Goal: Task Accomplishment & Management: Manage account settings

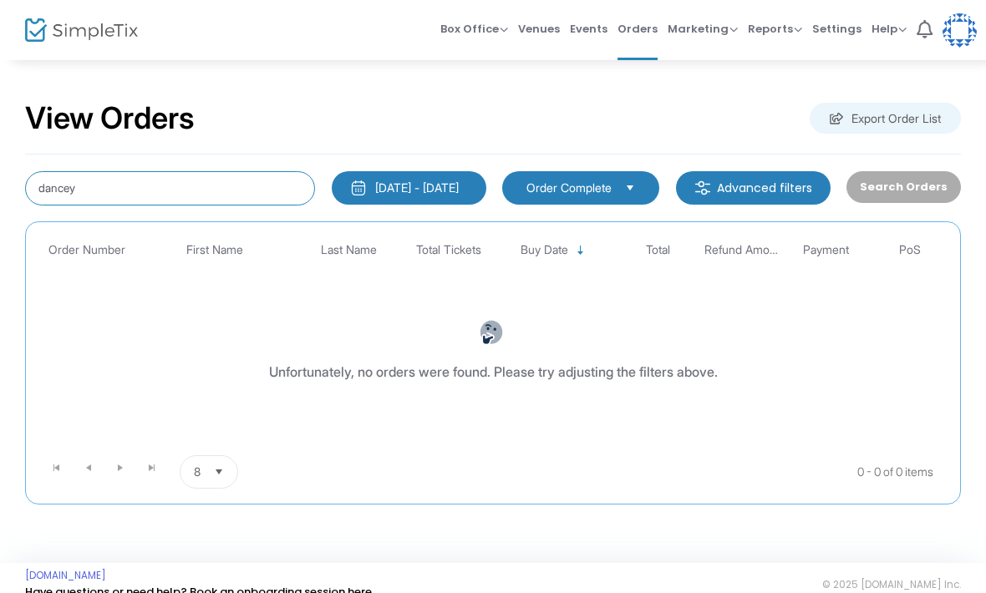
click at [268, 195] on input "dancey" at bounding box center [170, 188] width 290 height 34
type input "d"
type input "Keyven"
click at [256, 185] on input "Keyven" at bounding box center [170, 188] width 290 height 34
type input "Keyven Da"
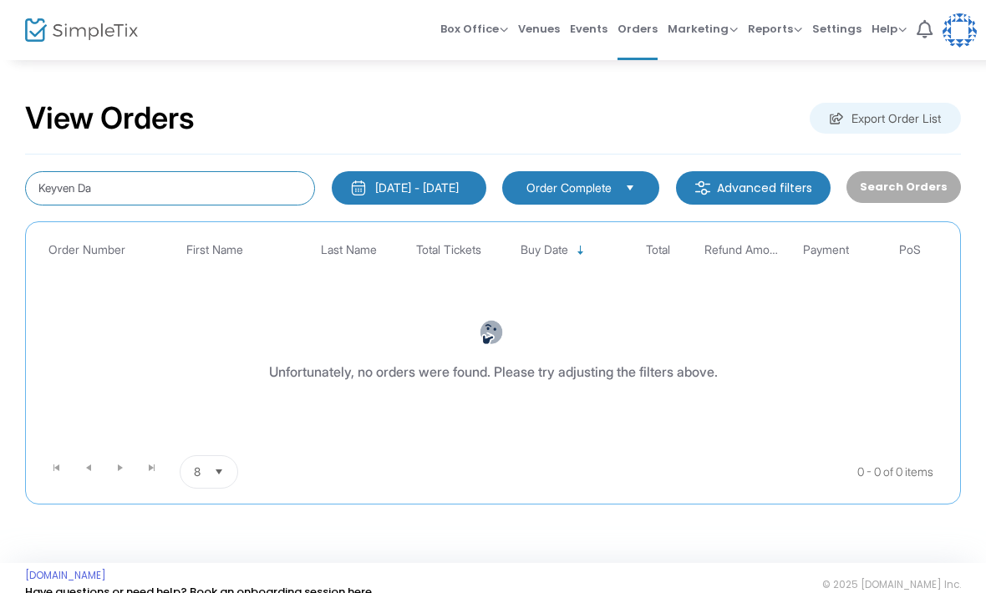
click at [142, 186] on input "Keyven Da" at bounding box center [170, 188] width 290 height 34
type input "K"
type input "Jillan"
click at [213, 197] on input "Jillan" at bounding box center [170, 188] width 290 height 34
type input "J"
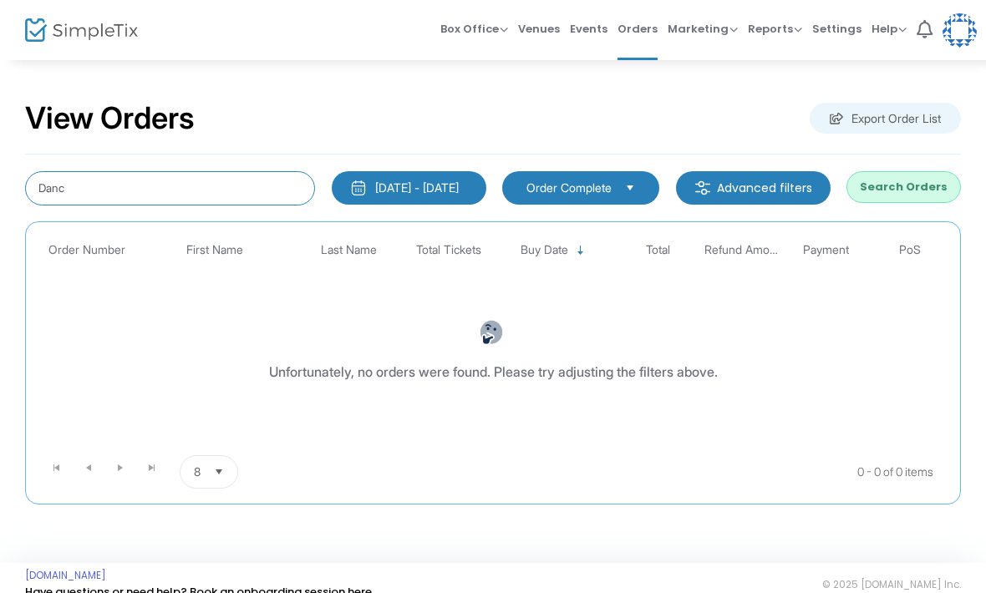
type input "Dancy"
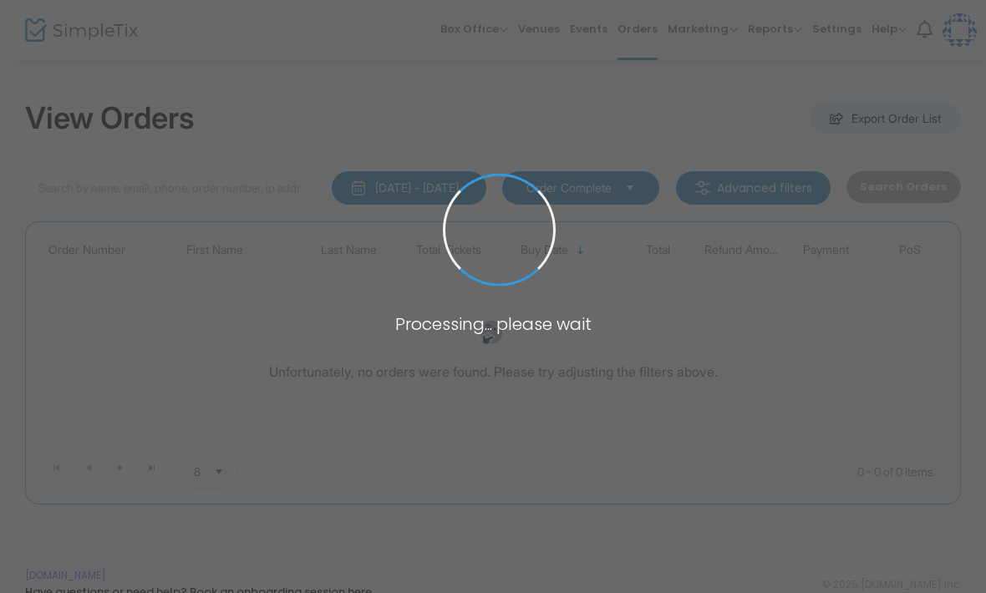
type input "[PERSON_NAME]"
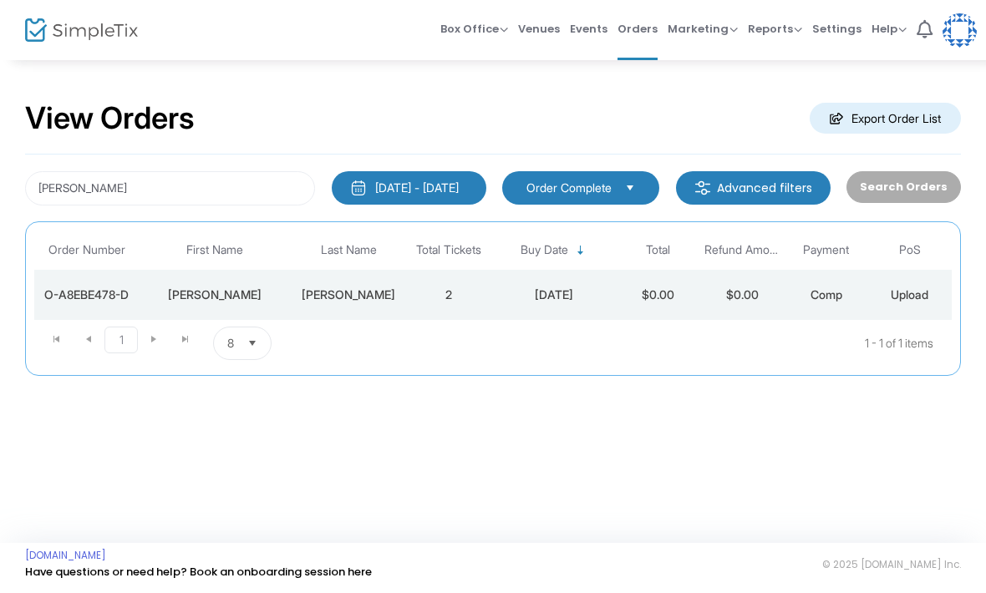
click at [445, 185] on div "[DATE] - [DATE]" at bounding box center [417, 188] width 84 height 17
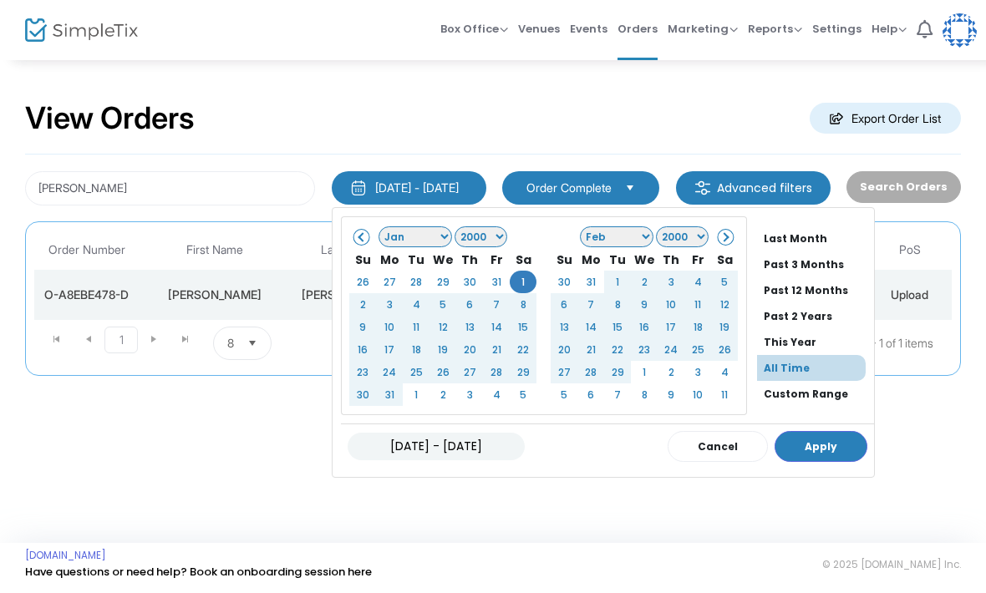
scroll to position [127, 0]
click at [799, 368] on li "All Time" at bounding box center [811, 368] width 109 height 26
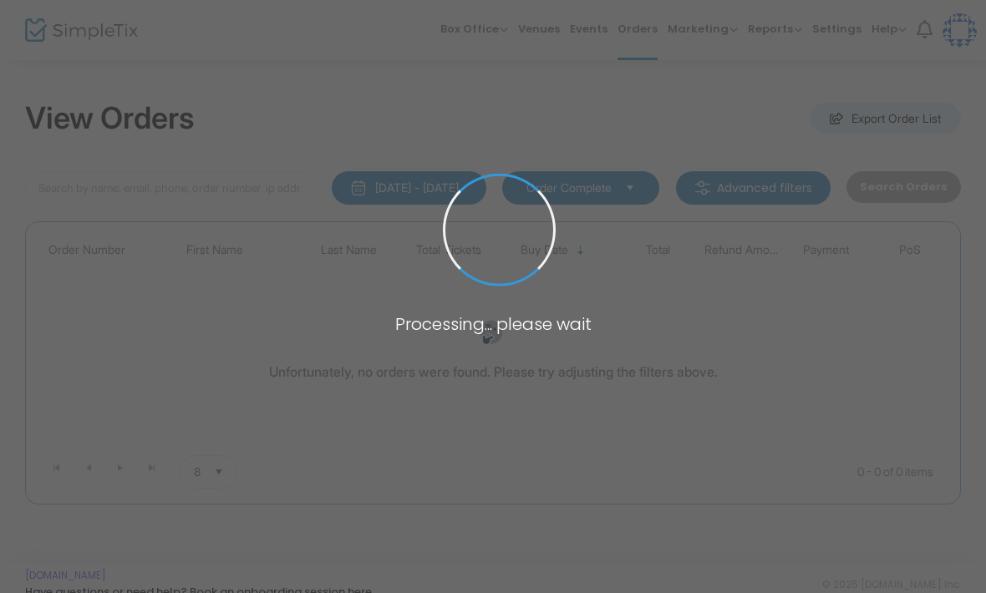
type input "Dancy"
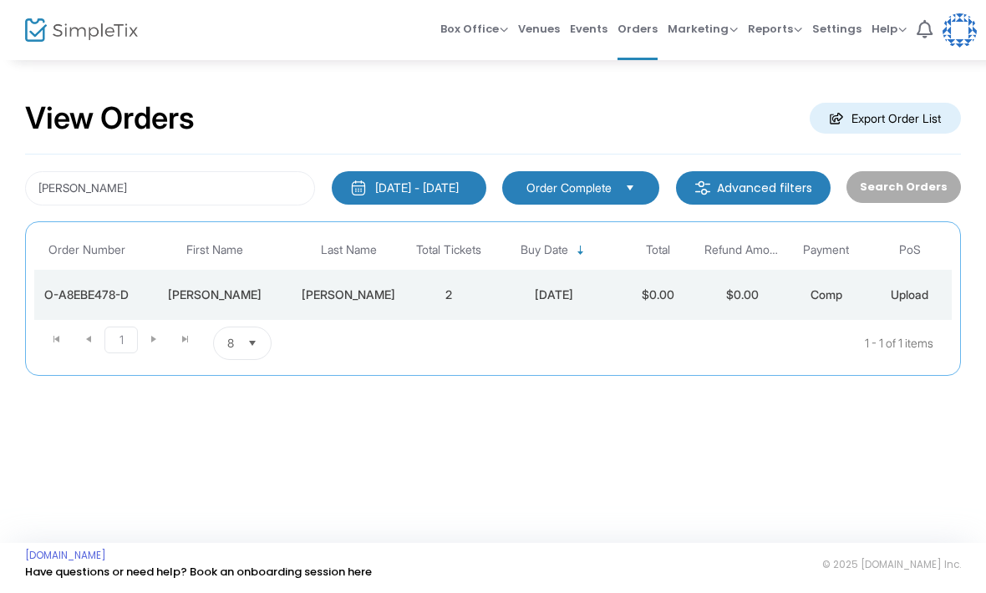
click at [606, 302] on div "12/6/2024" at bounding box center [553, 295] width 117 height 17
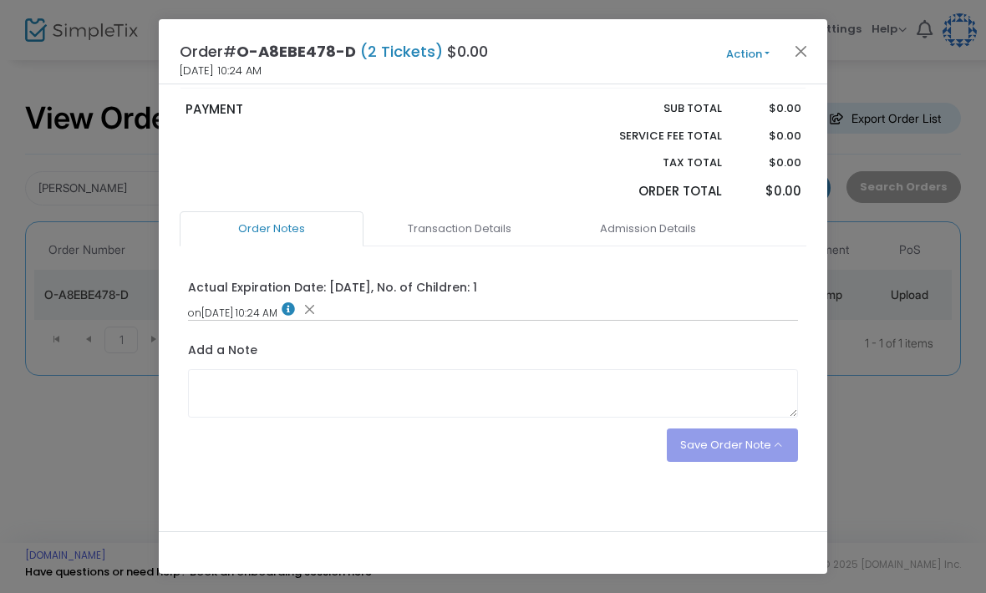
scroll to position [310, 0]
click at [638, 235] on link "Admission Details" at bounding box center [648, 228] width 184 height 35
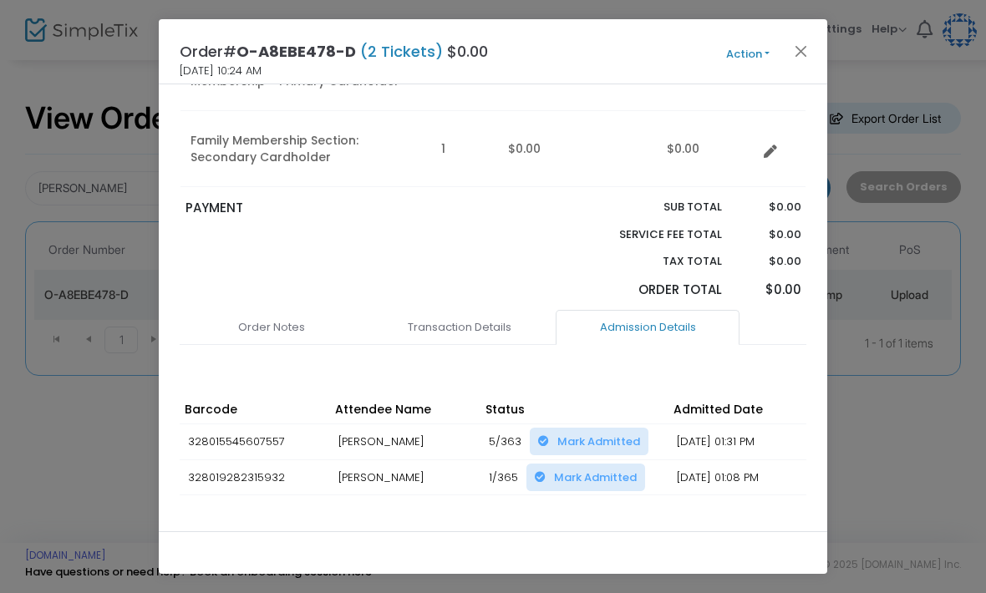
scroll to position [338, 0]
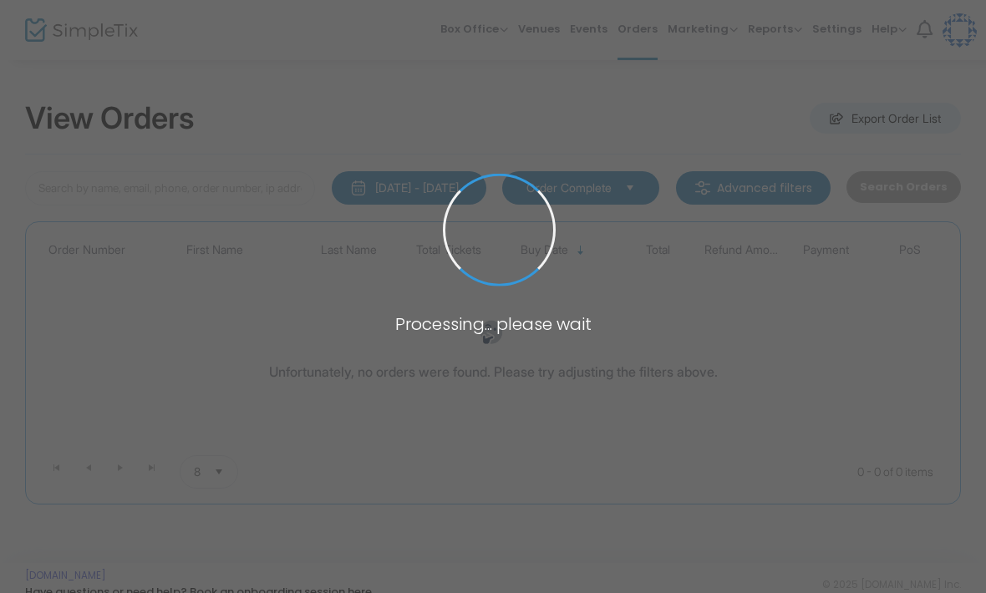
type input "[PERSON_NAME]"
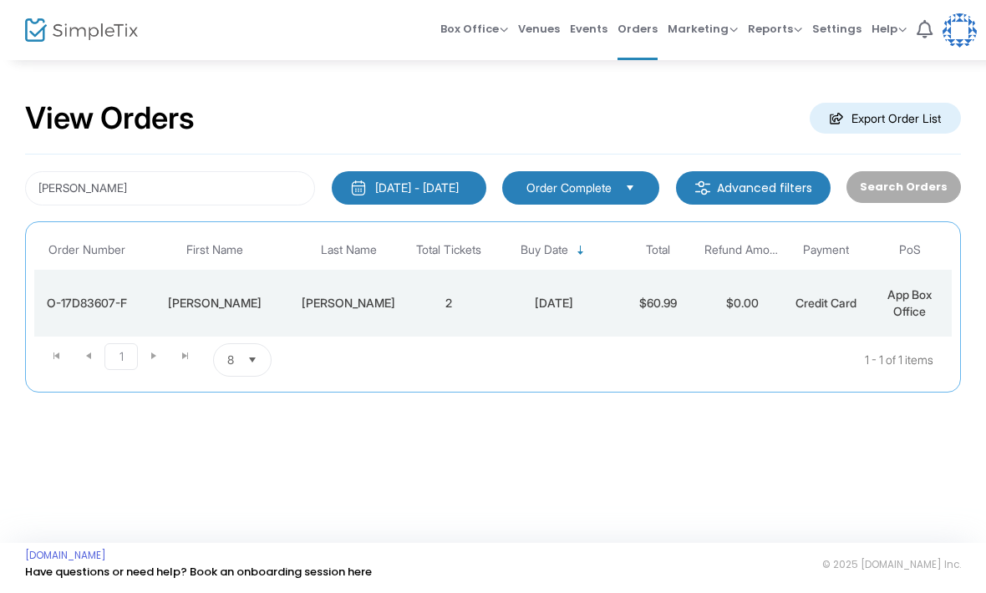
click at [551, 299] on div "[DATE]" at bounding box center [553, 303] width 117 height 17
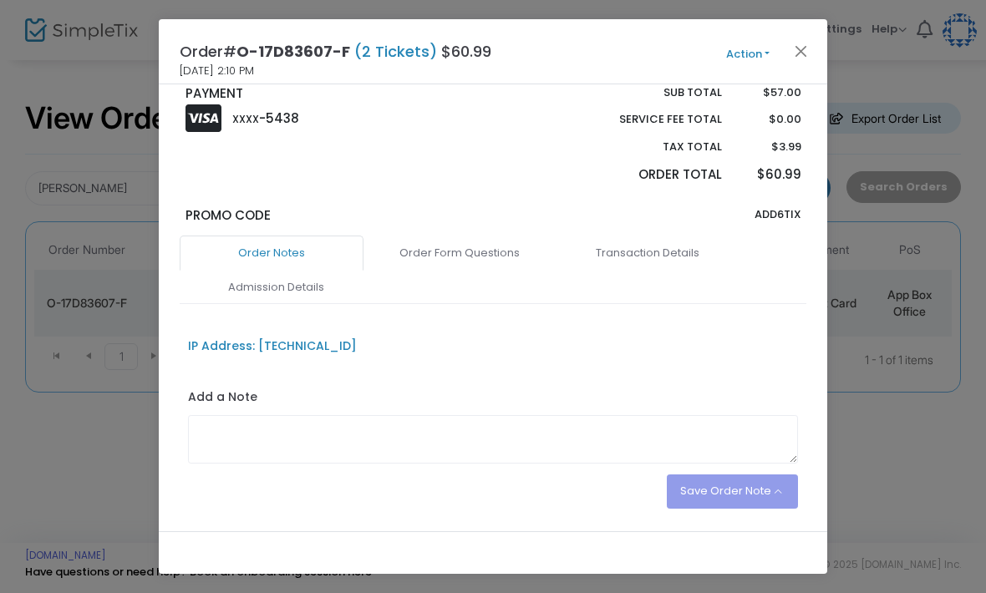
scroll to position [340, 0]
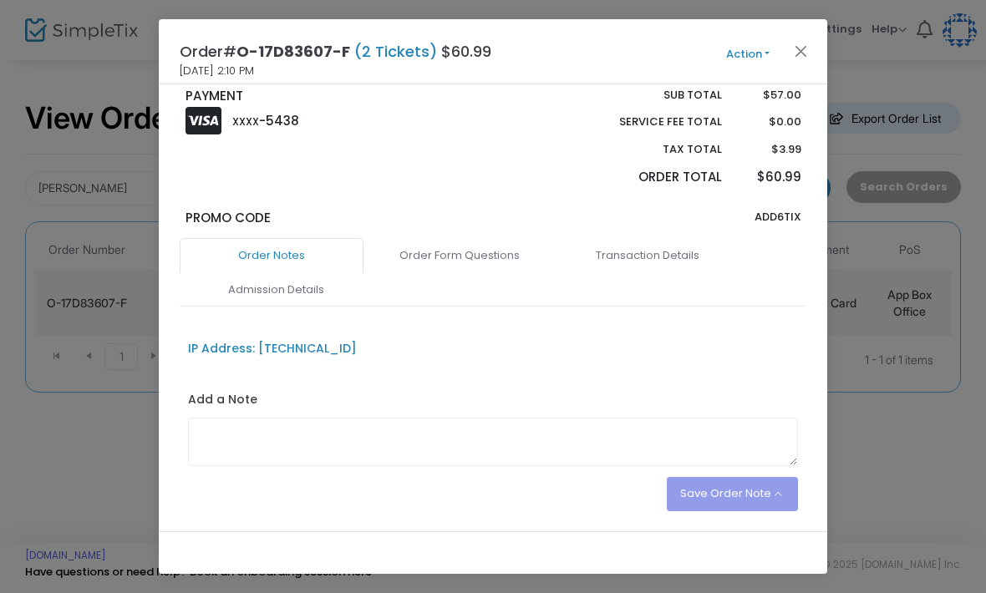
click at [304, 299] on link "Admission Details" at bounding box center [276, 289] width 184 height 35
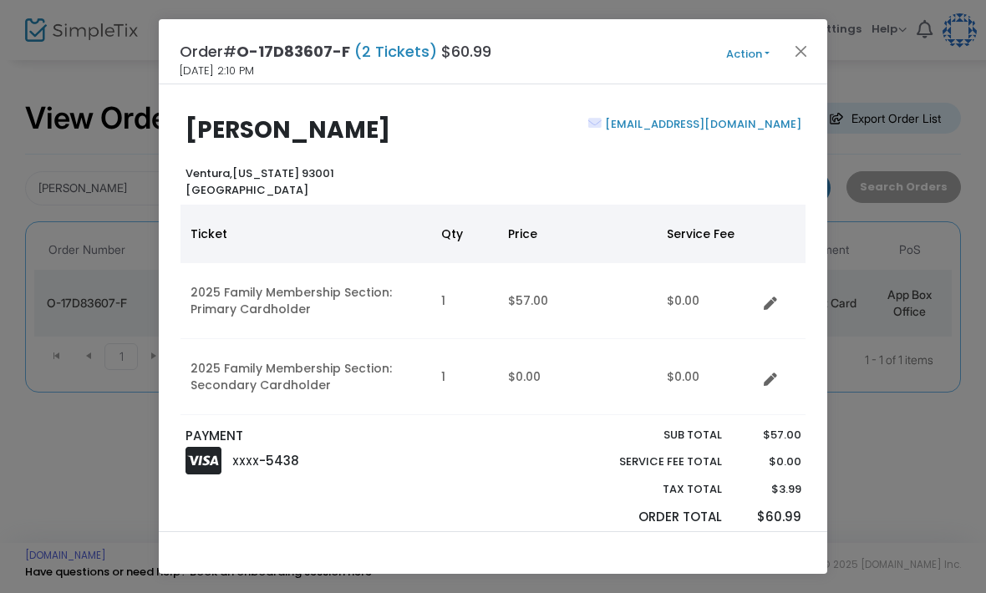
scroll to position [0, 0]
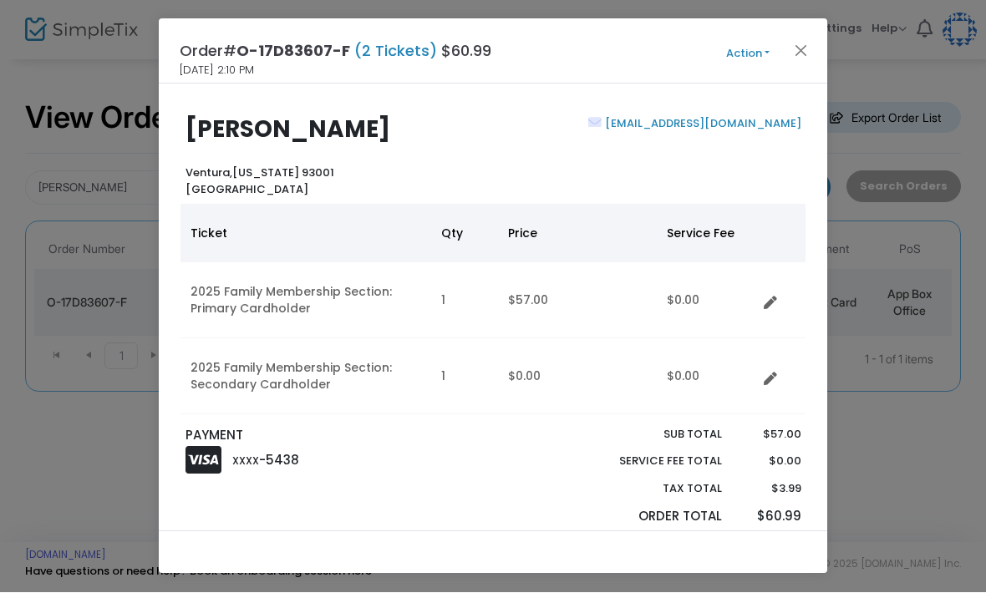
click at [745, 49] on button "Action" at bounding box center [748, 54] width 100 height 18
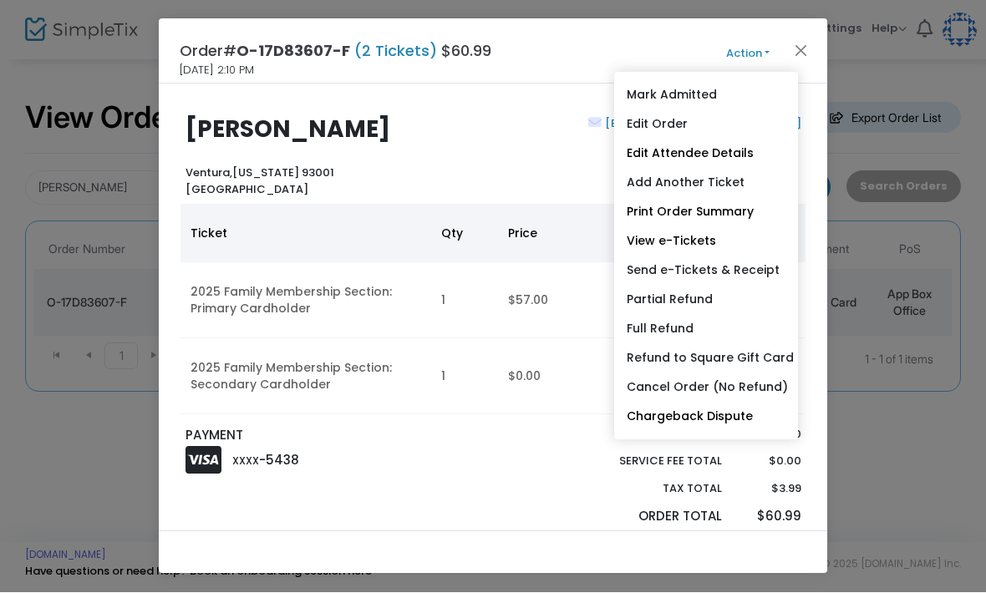
click at [748, 124] on link "Edit Order" at bounding box center [706, 124] width 184 height 29
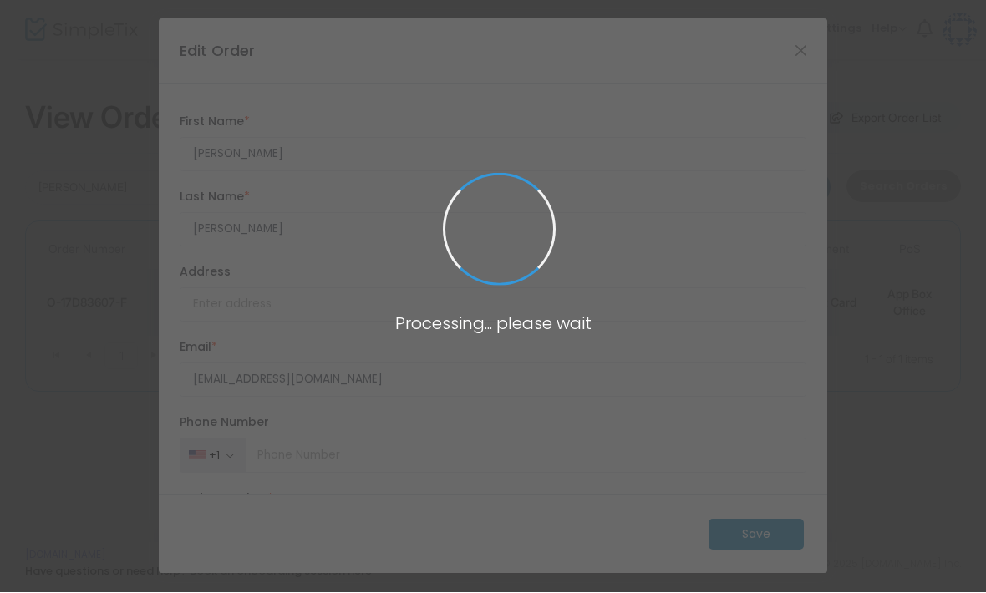
type input "[GEOGRAPHIC_DATA]"
type input "California"
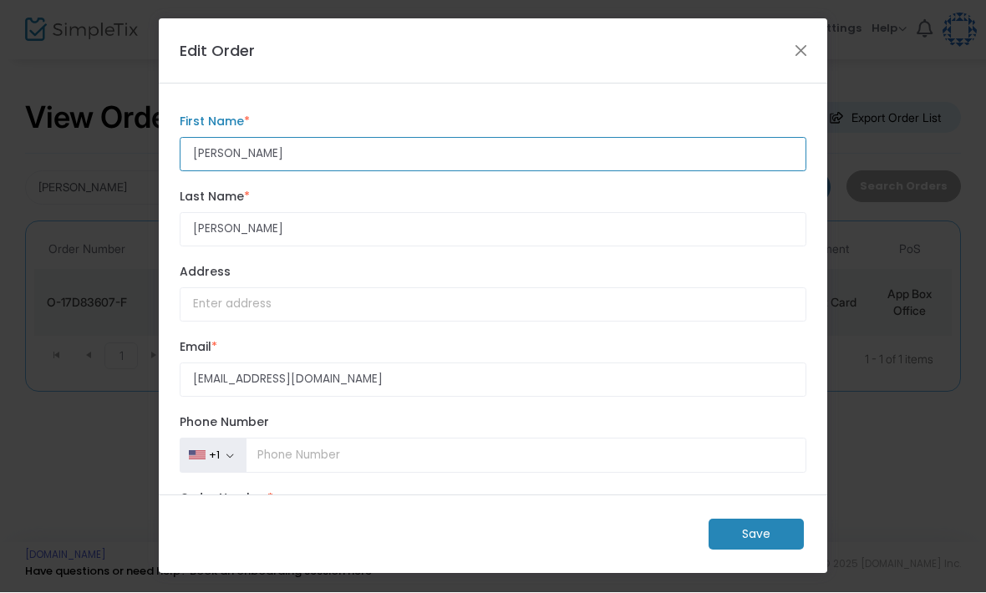
click at [674, 155] on input "Cheryl" at bounding box center [493, 155] width 627 height 34
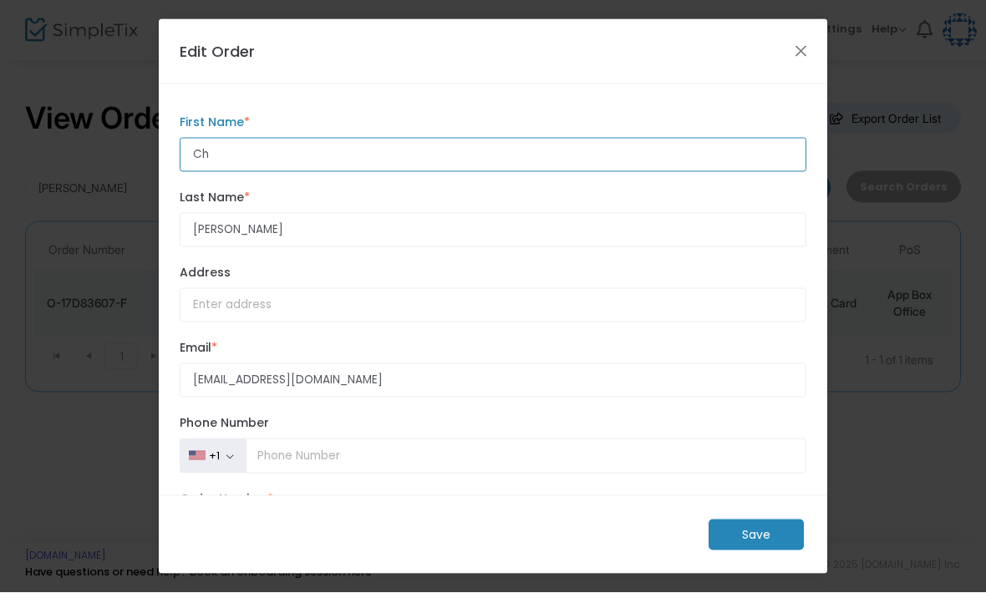
type input "C"
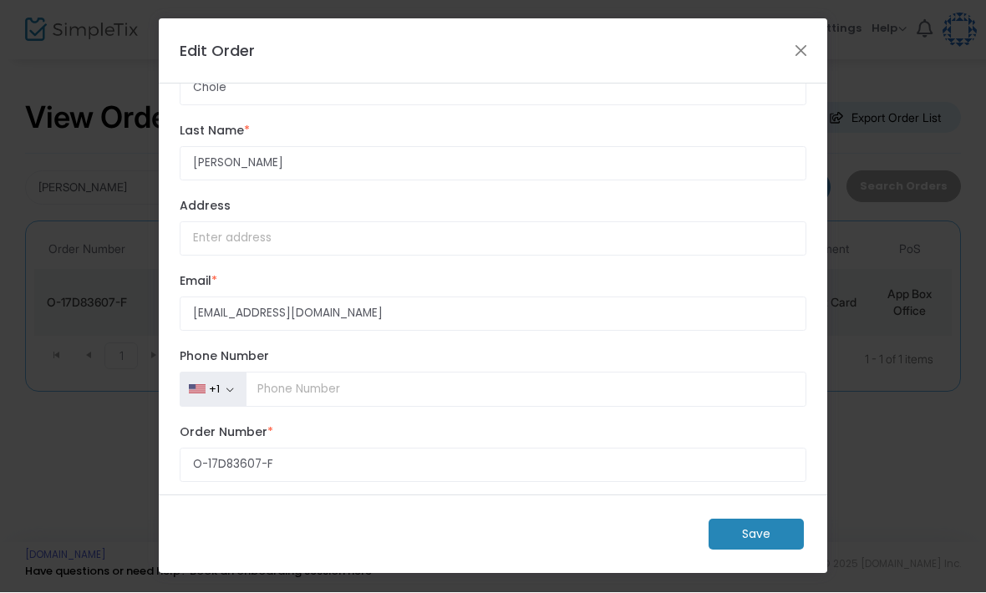
scroll to position [44, 0]
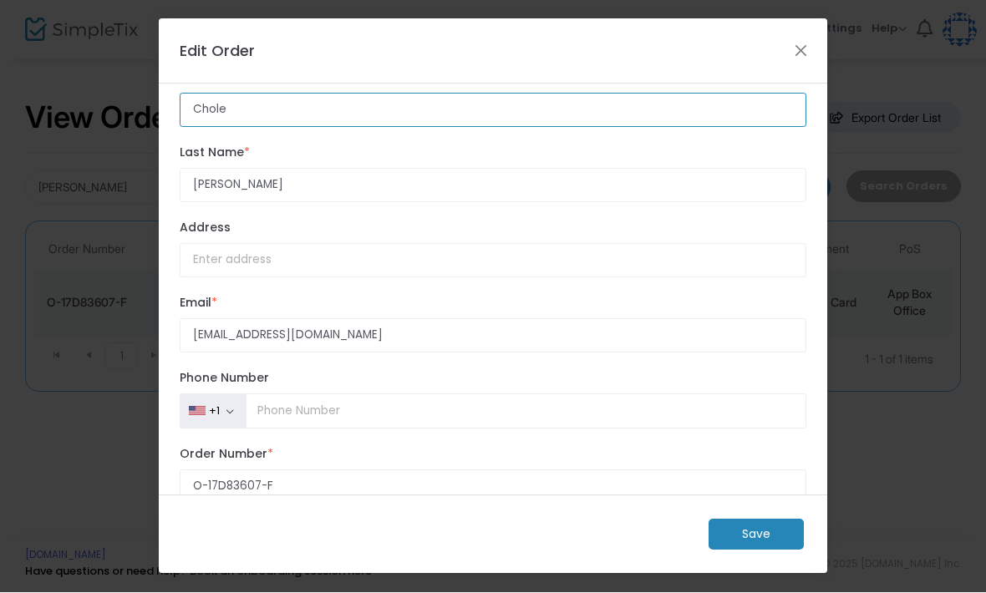
click at [549, 112] on input "Chole" at bounding box center [493, 111] width 627 height 34
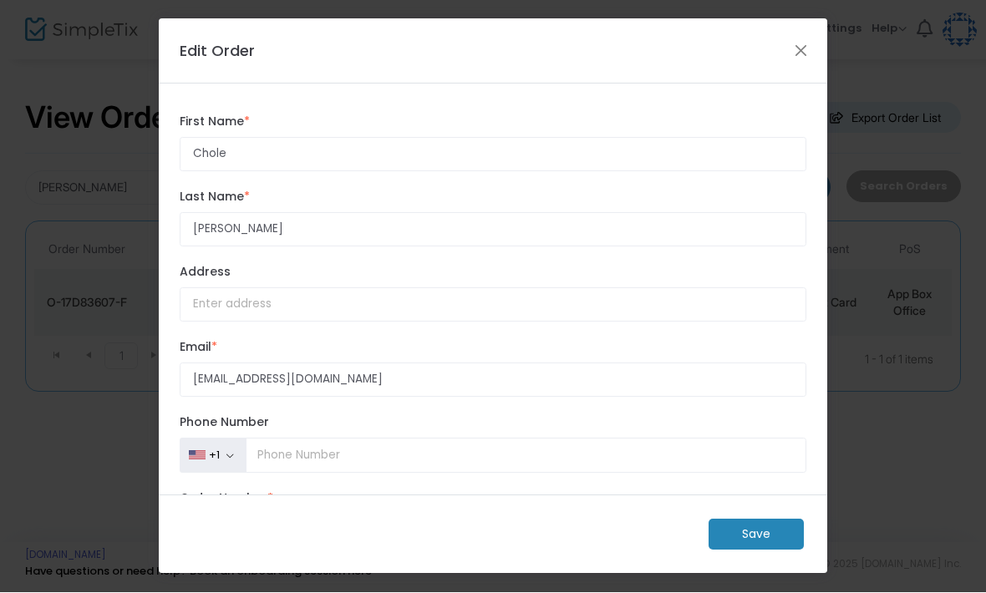
scroll to position [0, 0]
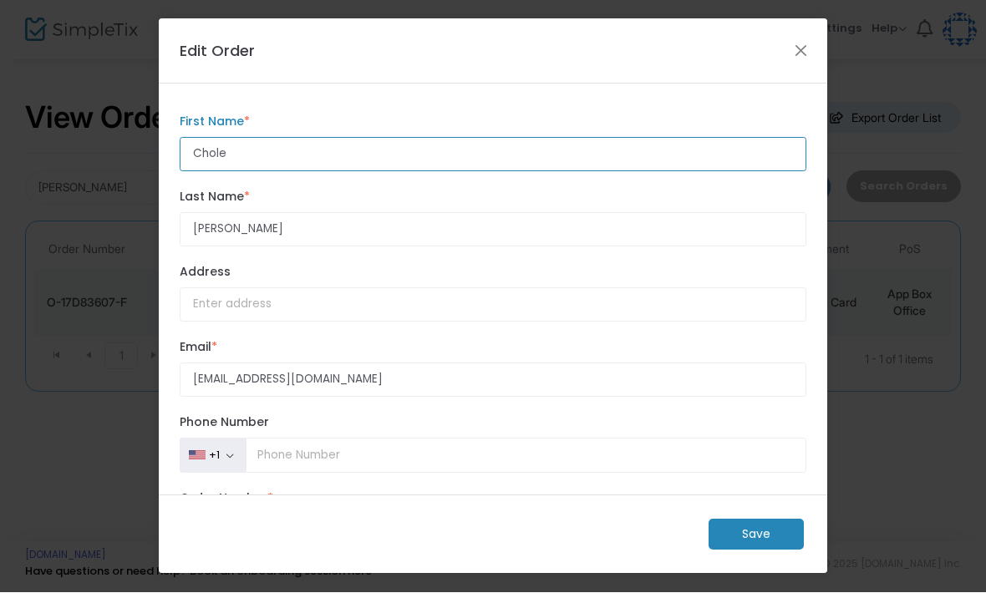
click at [643, 154] on input "Chole" at bounding box center [493, 155] width 627 height 34
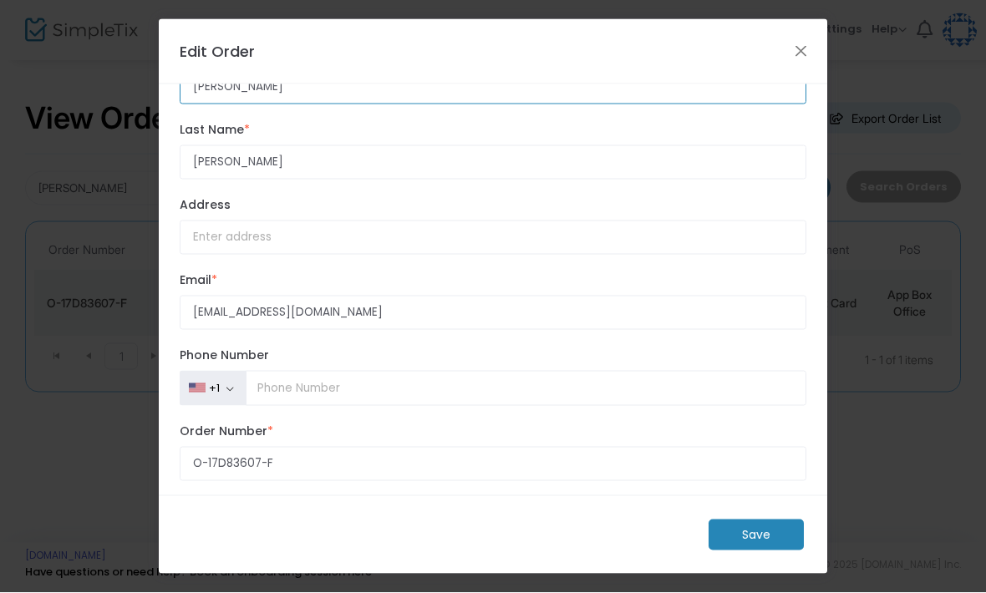
scroll to position [68, 0]
type input "[PERSON_NAME]"
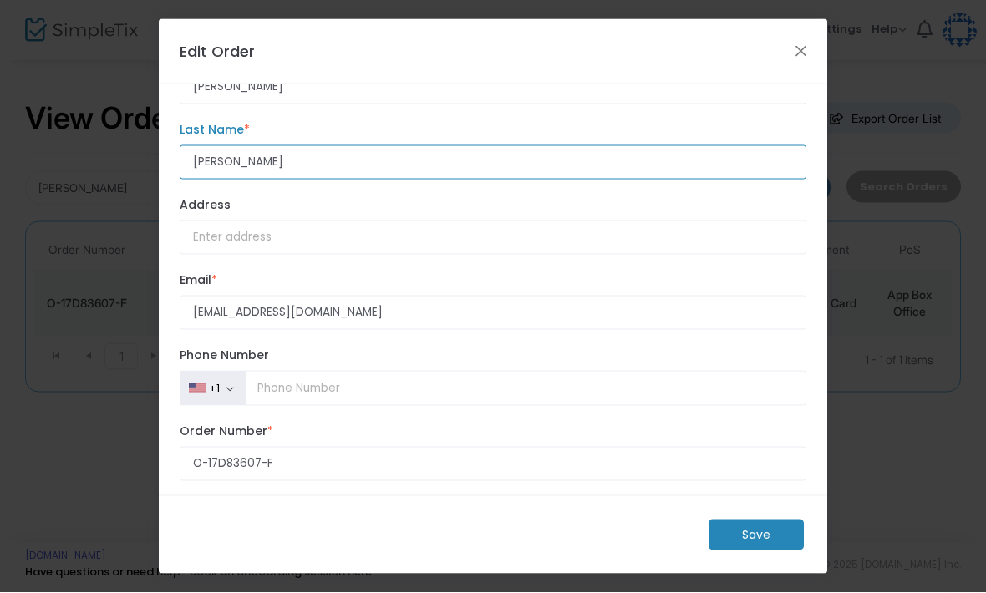
click at [329, 155] on input "Mcfall" at bounding box center [493, 162] width 627 height 34
click at [327, 174] on input "Mcfall" at bounding box center [493, 162] width 627 height 34
click at [199, 175] on input "phelps" at bounding box center [493, 162] width 627 height 34
click at [201, 171] on input "phelps" at bounding box center [493, 162] width 627 height 34
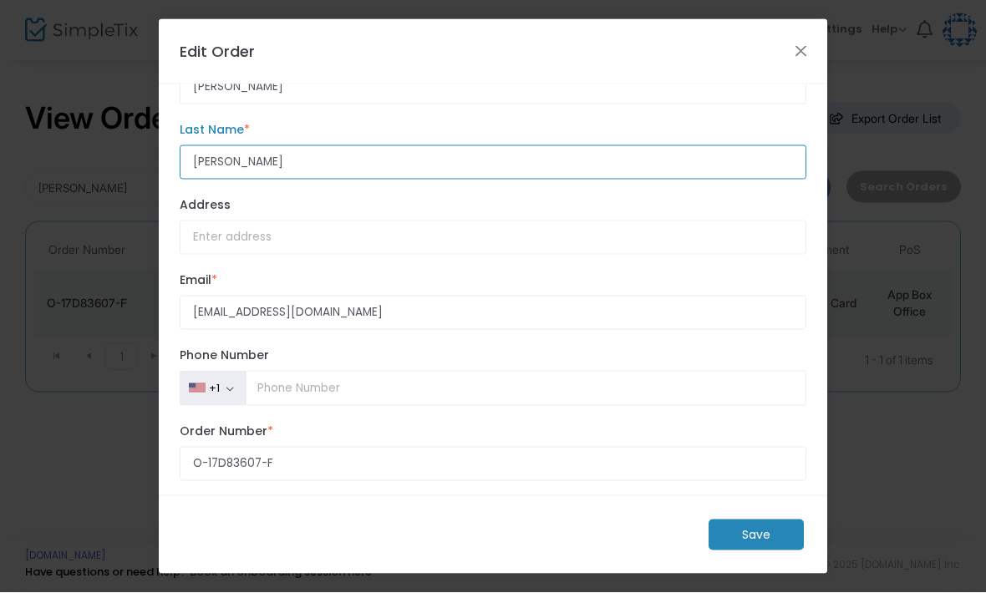
click at [201, 171] on input "phelps" at bounding box center [493, 162] width 627 height 34
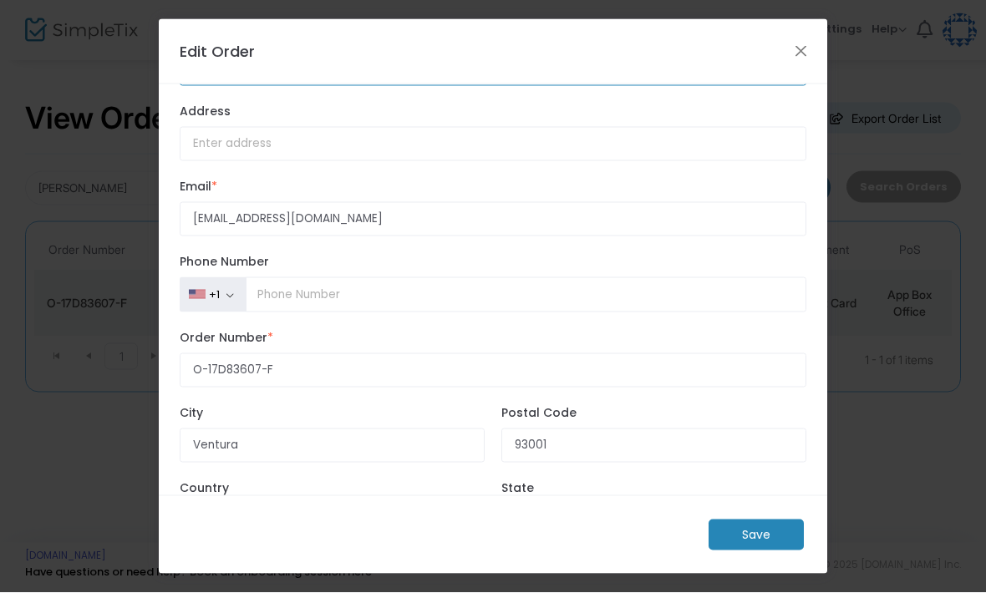
scroll to position [160, 0]
type input "[PERSON_NAME]"
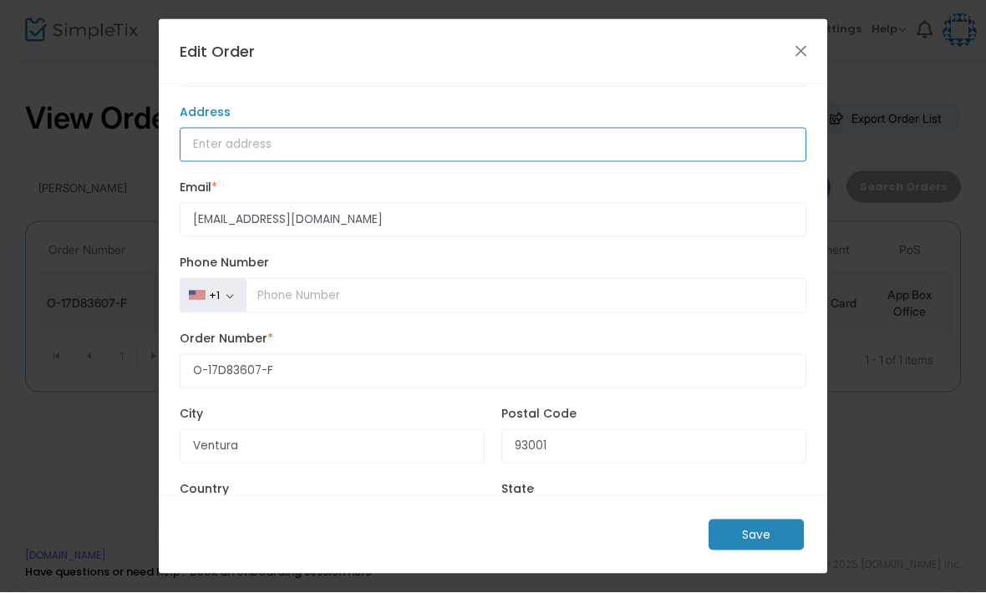
click at [340, 154] on input "Address" at bounding box center [493, 145] width 627 height 34
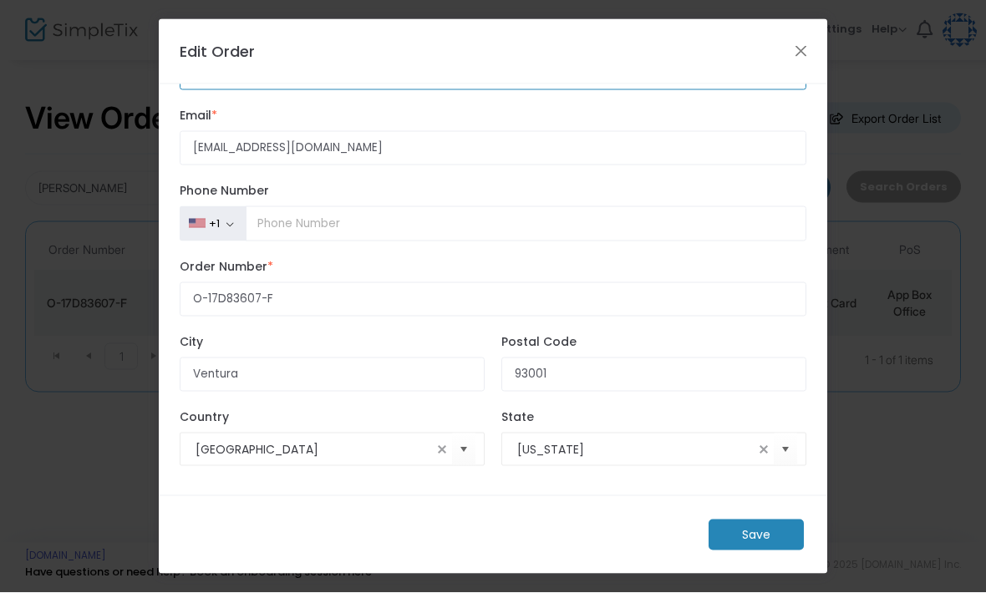
scroll to position [262, 0]
type input "7707 s 41st ter"
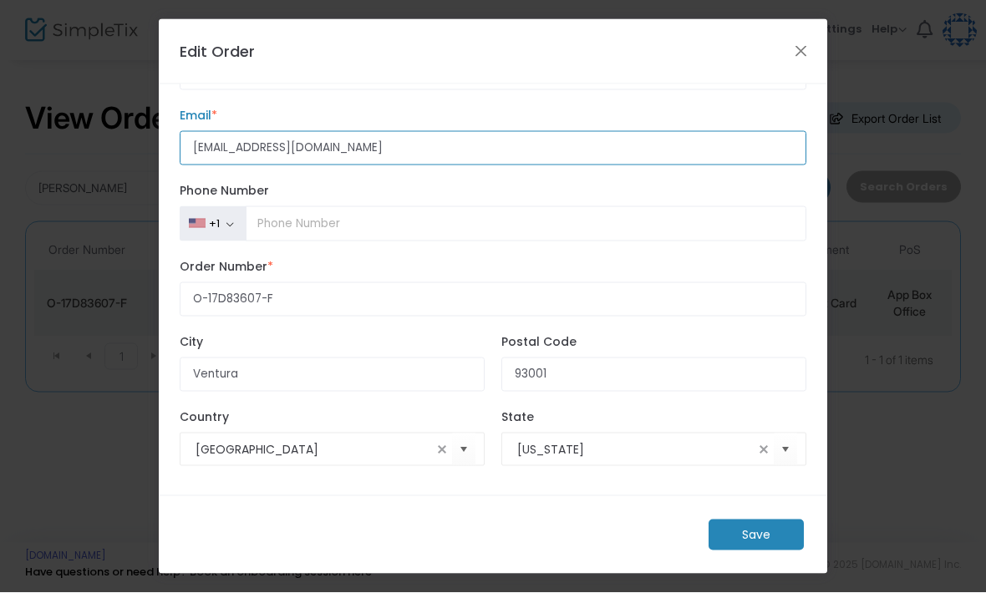
click at [475, 131] on input "cali_chole@msn.com" at bounding box center [493, 148] width 627 height 34
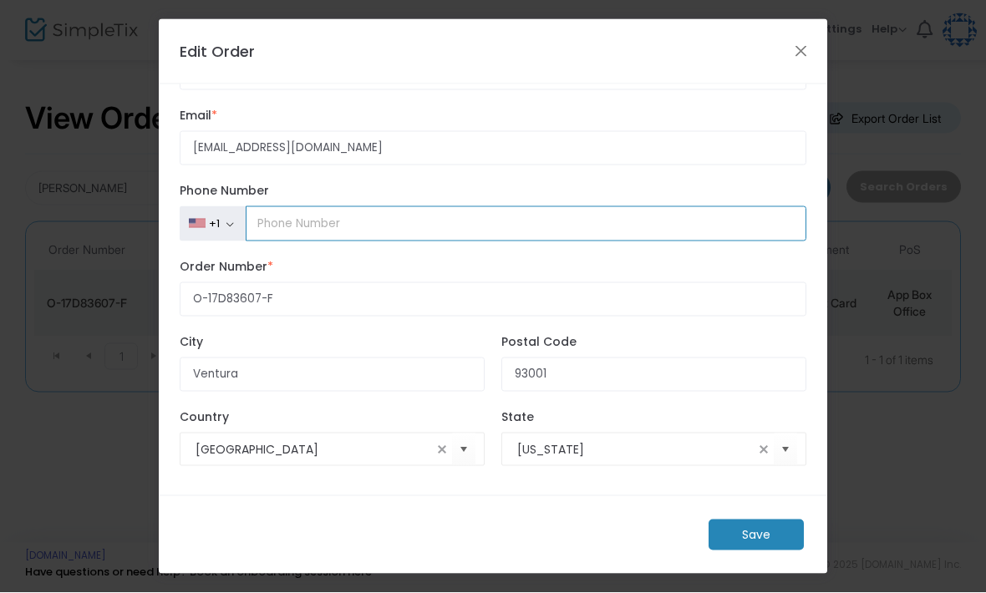
click at [470, 206] on input "Phone Number" at bounding box center [526, 223] width 561 height 35
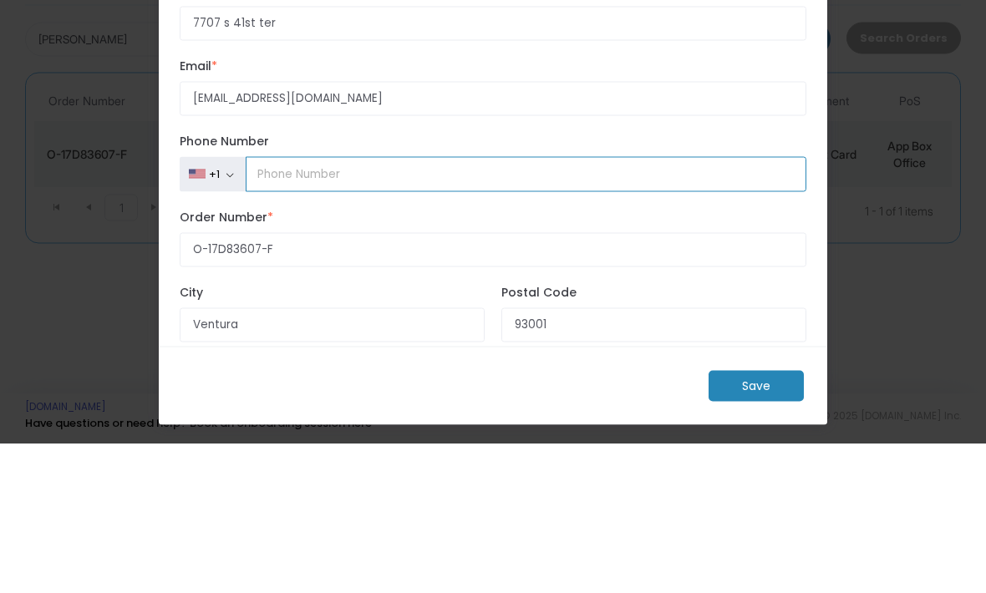
scroll to position [132, 0]
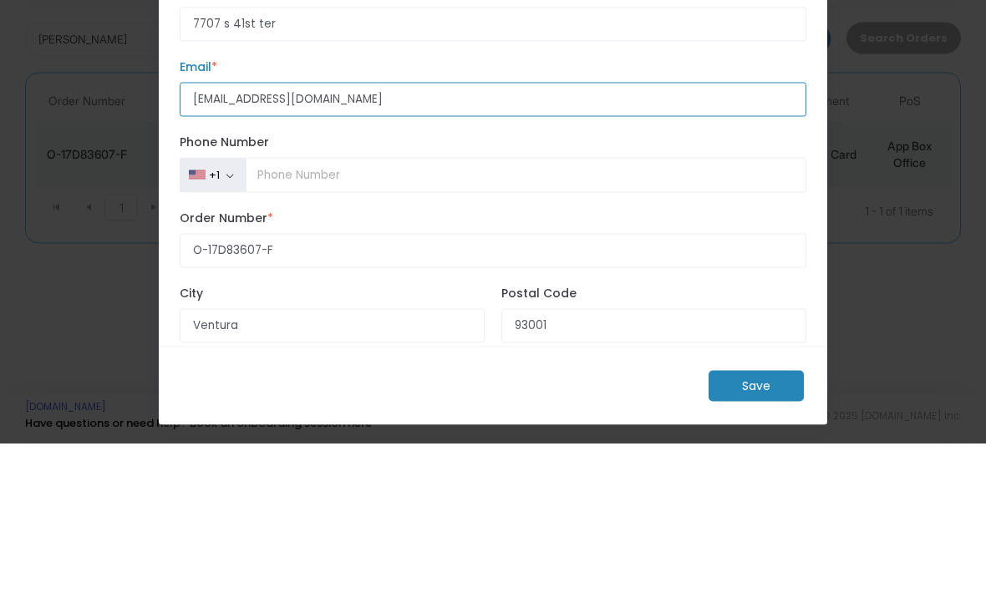
click at [521, 231] on input "cali_chole@msn.com" at bounding box center [493, 248] width 627 height 34
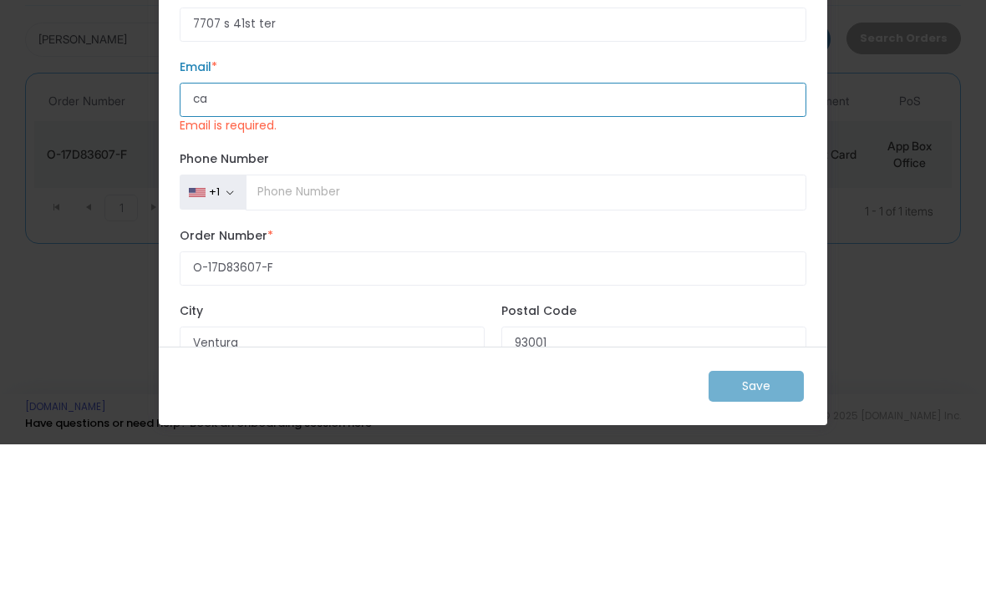
type input "c"
type input "K"
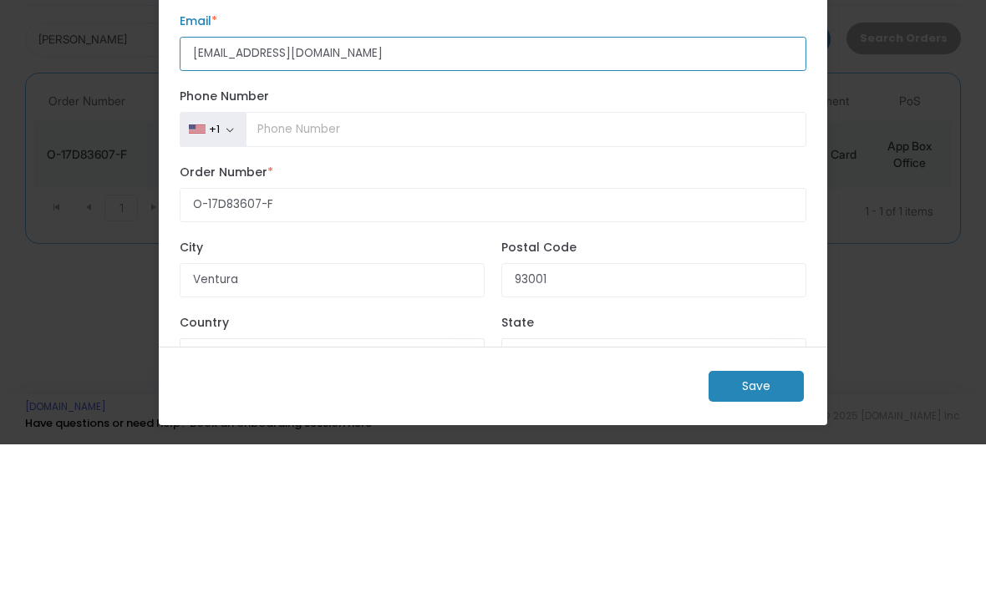
scroll to position [188, 0]
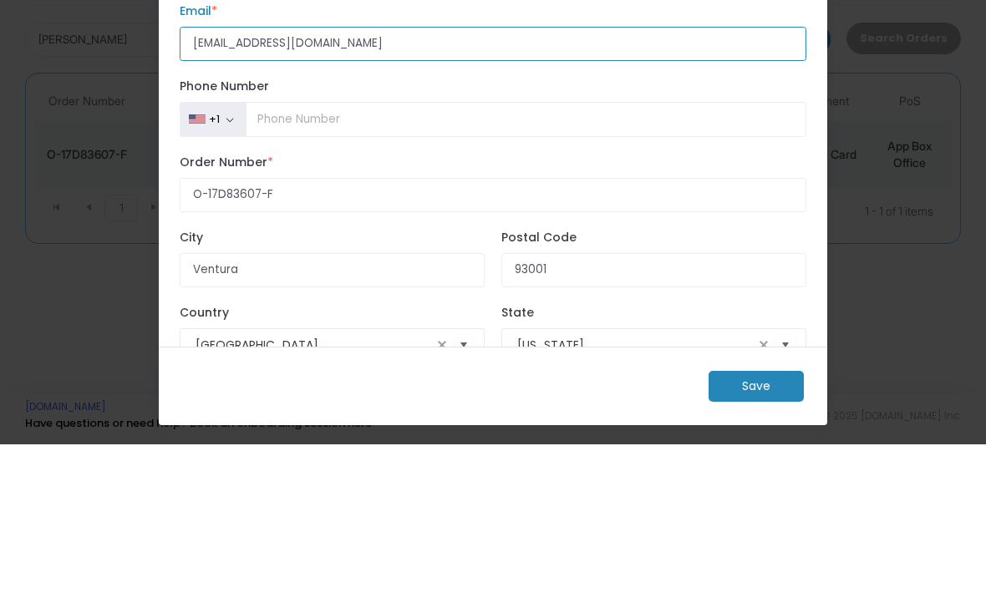
type input "[EMAIL_ADDRESS][DOMAIN_NAME]"
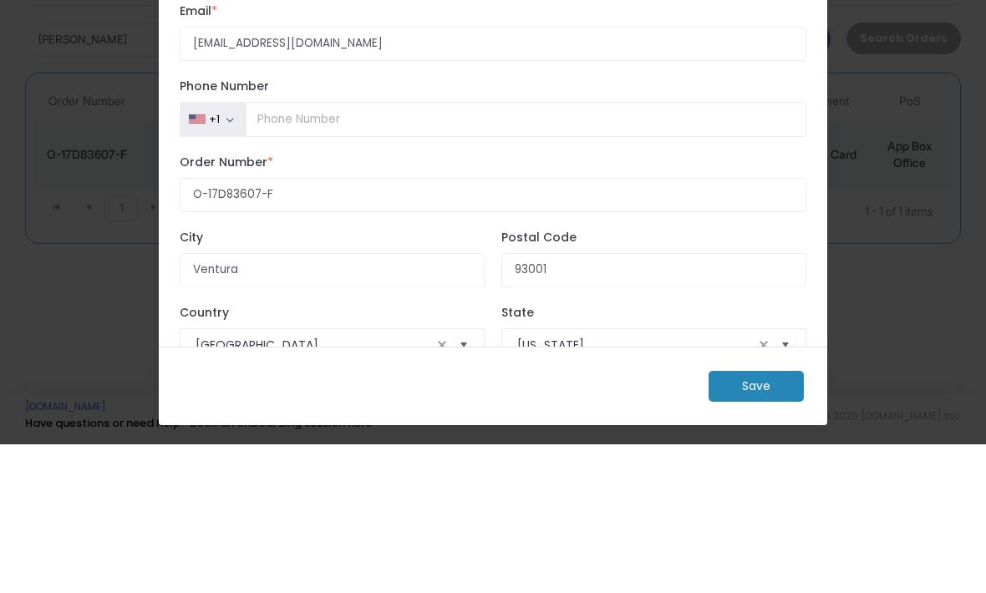
click at [716, 226] on label "Phone Number" at bounding box center [493, 235] width 627 height 18
click at [716, 251] on input "Phone Number" at bounding box center [526, 268] width 561 height 35
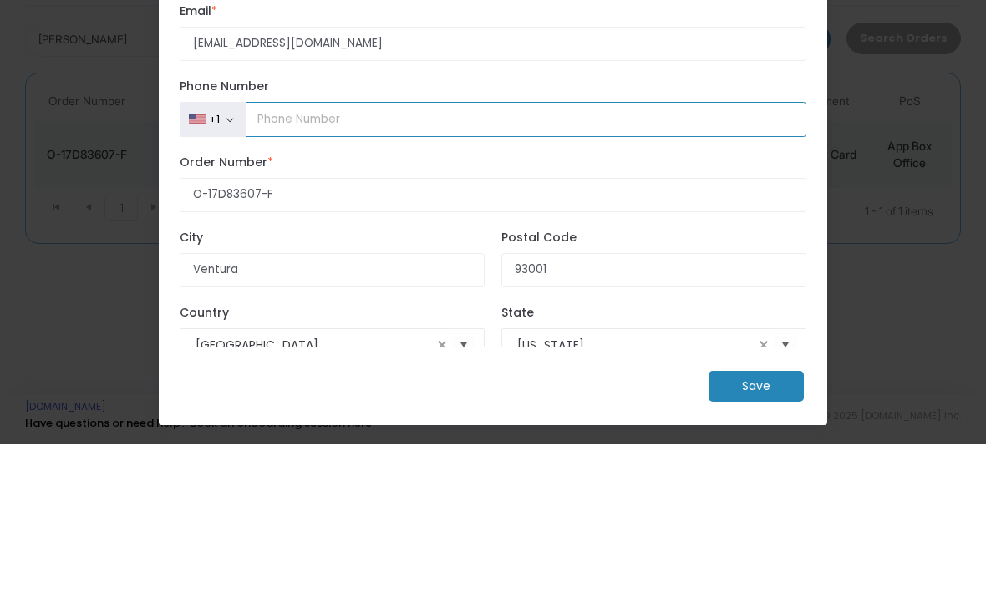
click at [689, 251] on input "Phone Number" at bounding box center [526, 268] width 561 height 35
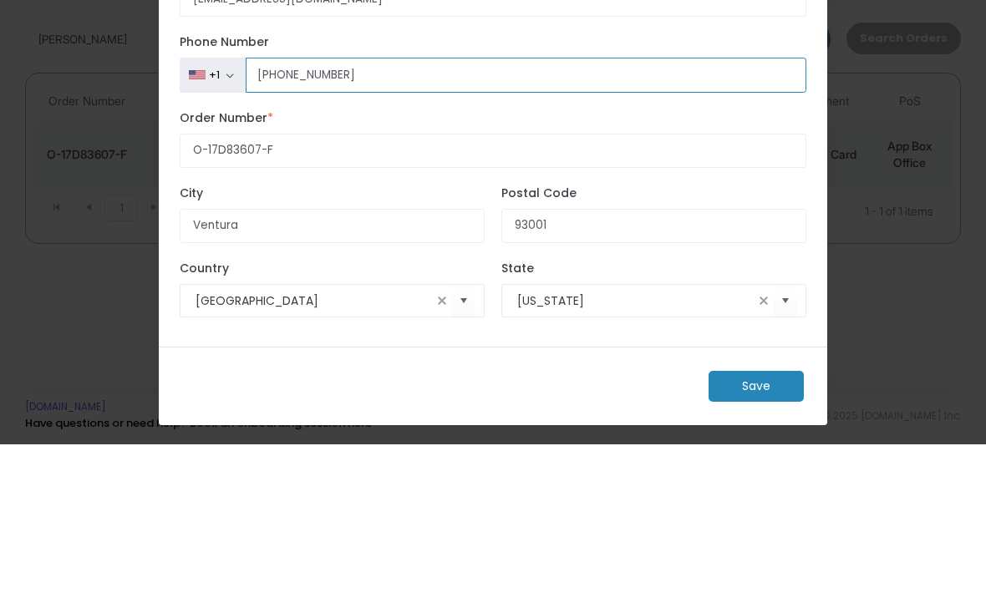
scroll to position [262, 0]
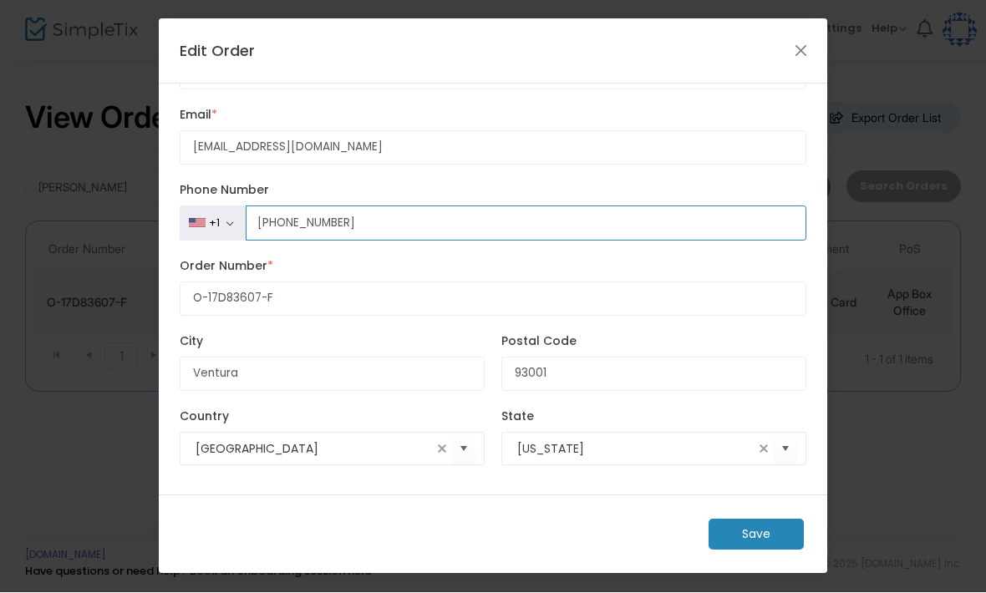
type input "[PHONE_NUMBER]"
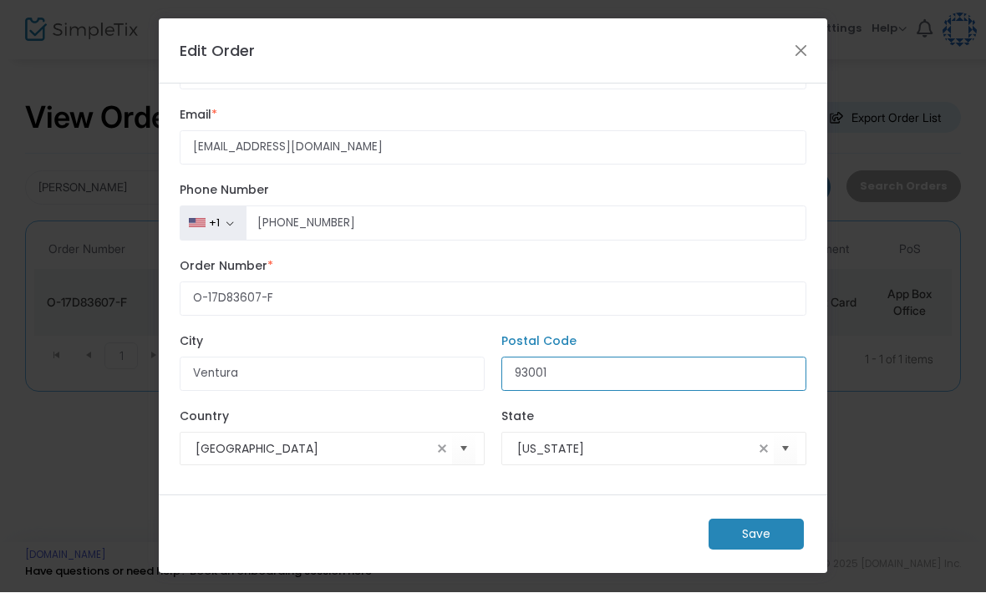
click at [570, 386] on input "93001" at bounding box center [653, 375] width 305 height 34
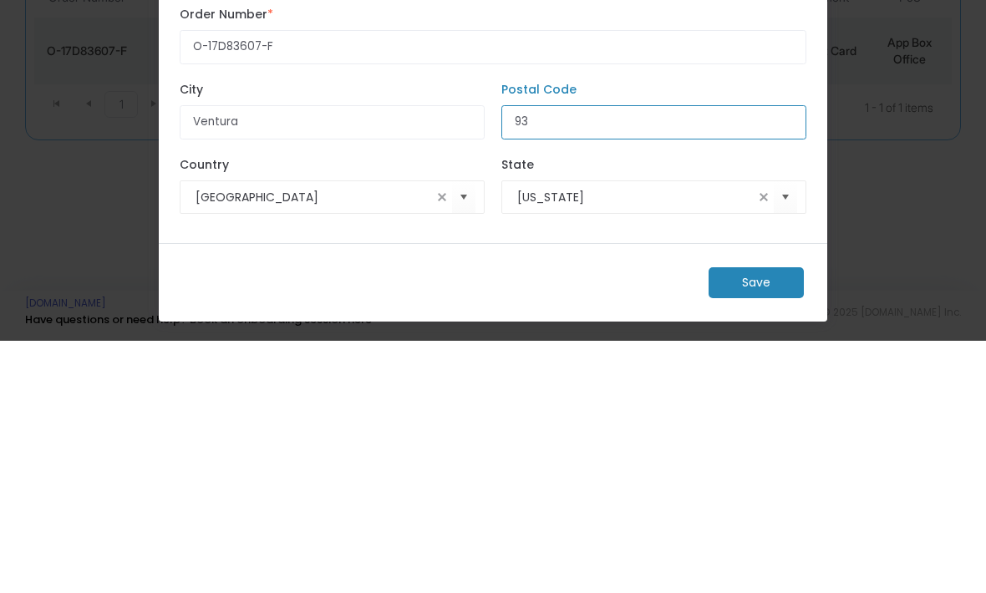
type input "9"
type input "1"
type input "68147"
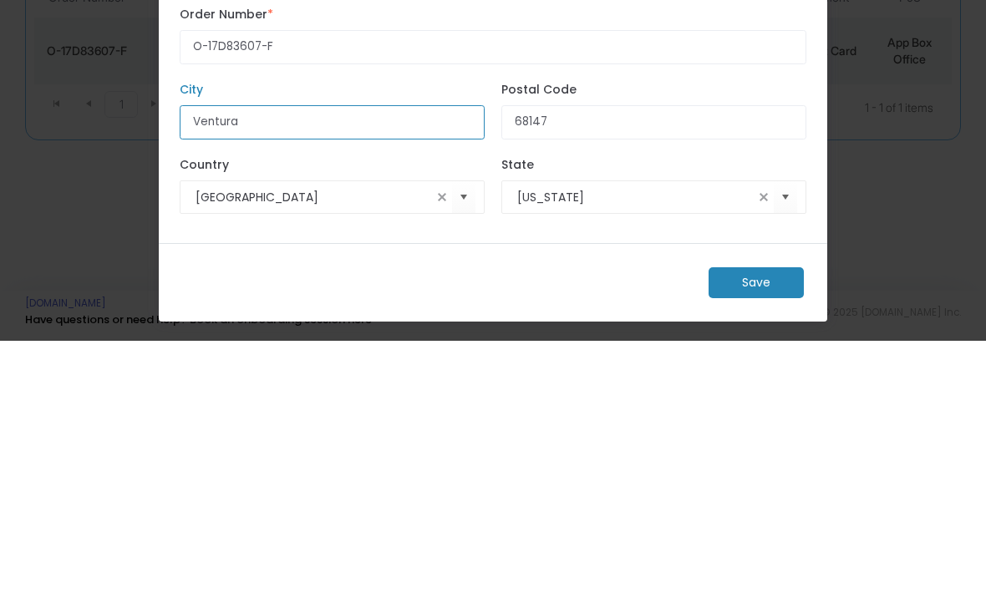
click at [373, 358] on input "Ventura" at bounding box center [332, 375] width 305 height 34
type input "V"
type input "Bellevue"
click at [369, 441] on input "[GEOGRAPHIC_DATA]" at bounding box center [314, 450] width 236 height 18
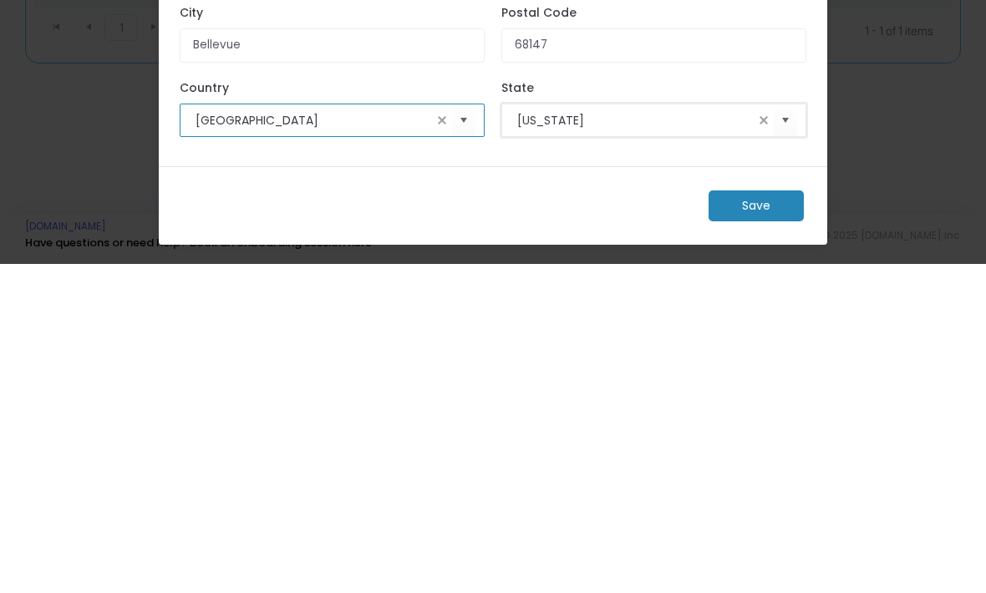
click at [650, 441] on input "California" at bounding box center [635, 450] width 236 height 18
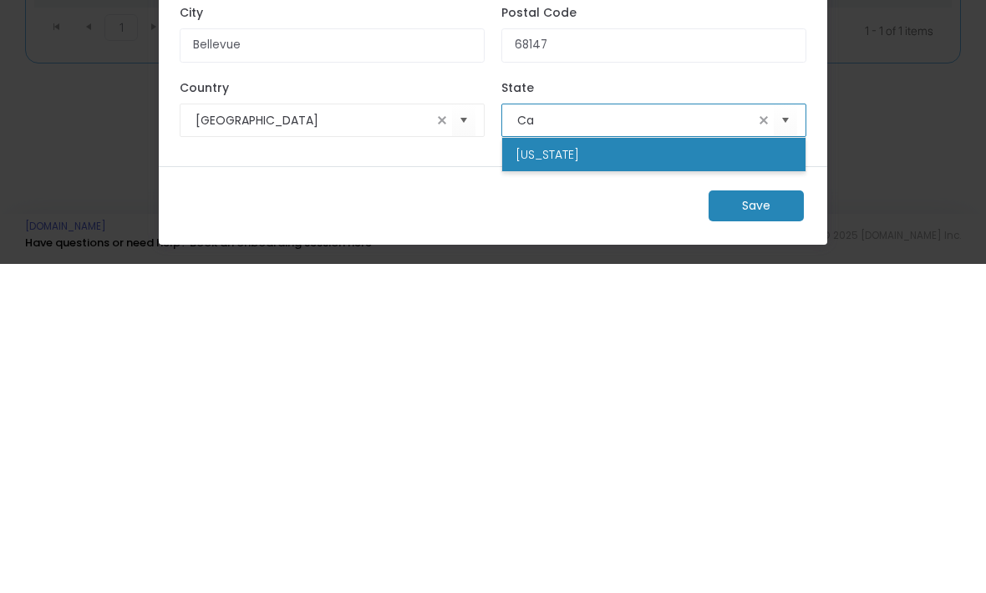
type input "C"
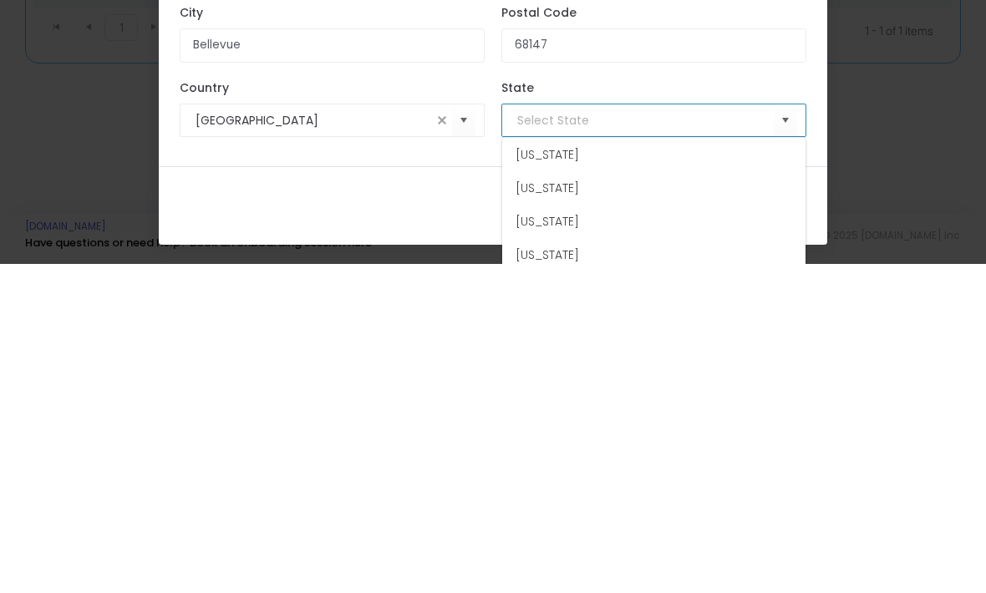
type input "N"
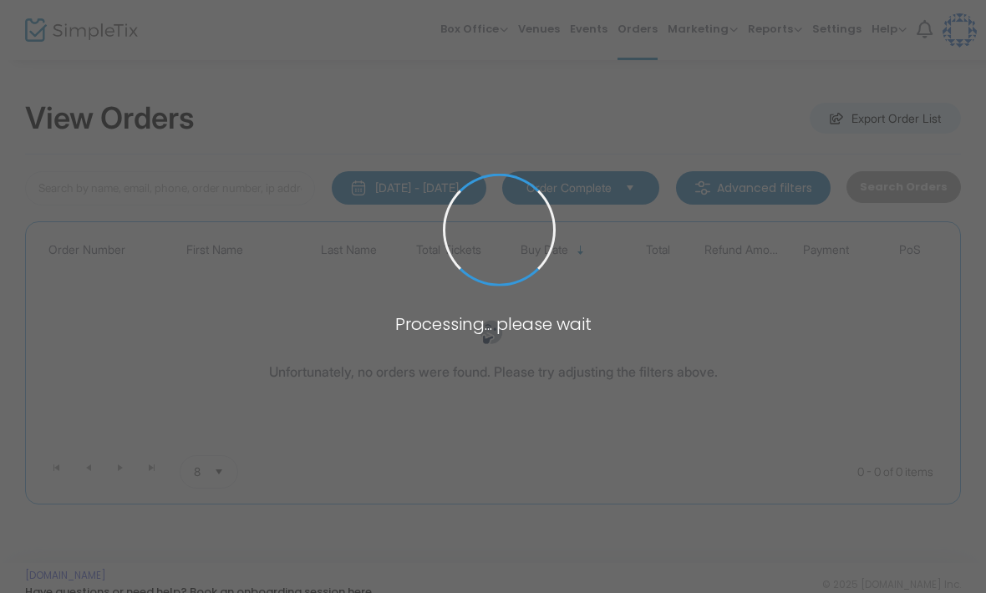
type input "Chloe ph"
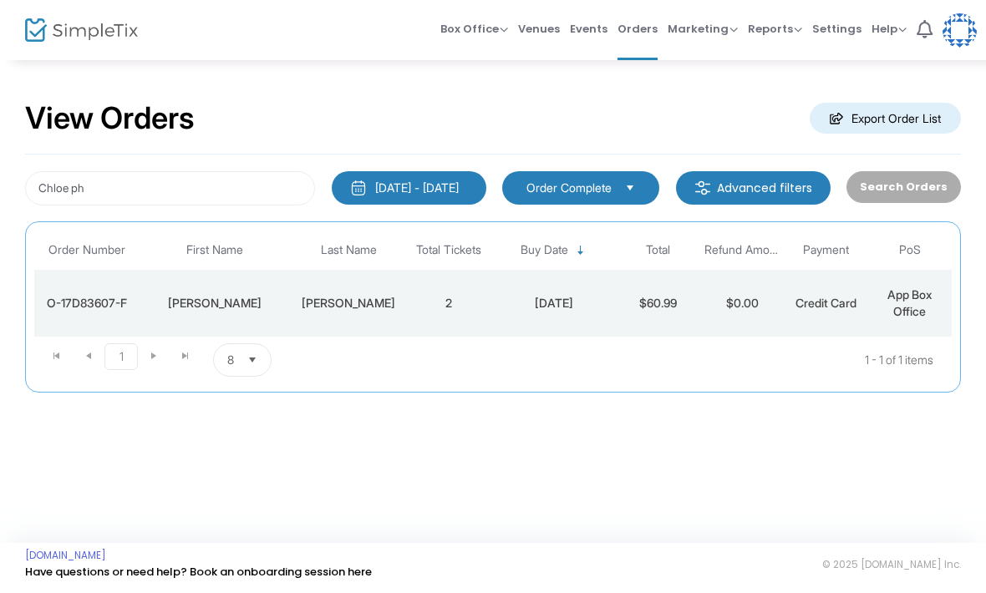
click at [424, 297] on td "2" at bounding box center [449, 303] width 84 height 67
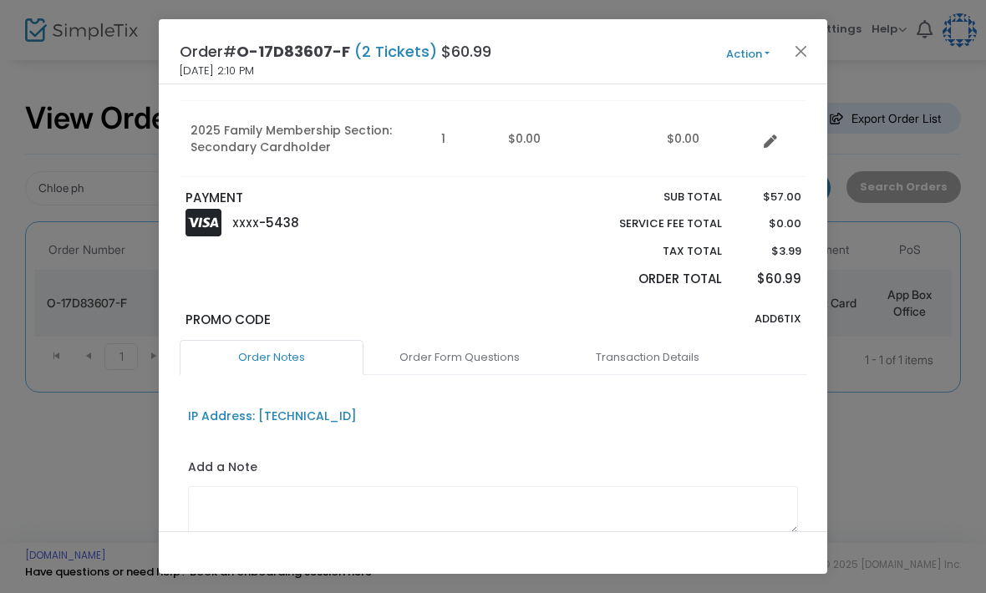
scroll to position [236, 0]
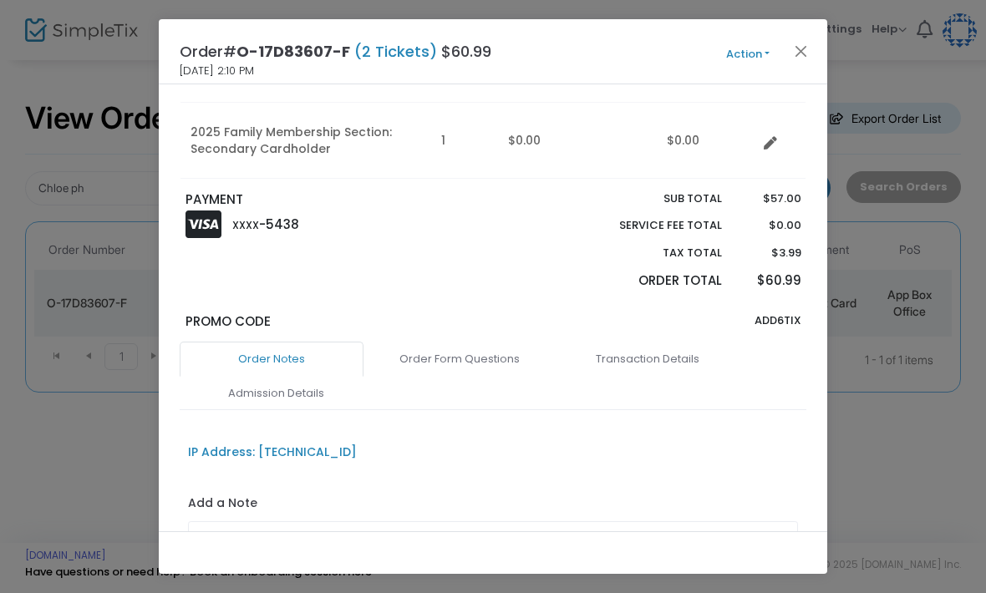
click at [670, 356] on link "Transaction Details" at bounding box center [648, 359] width 184 height 35
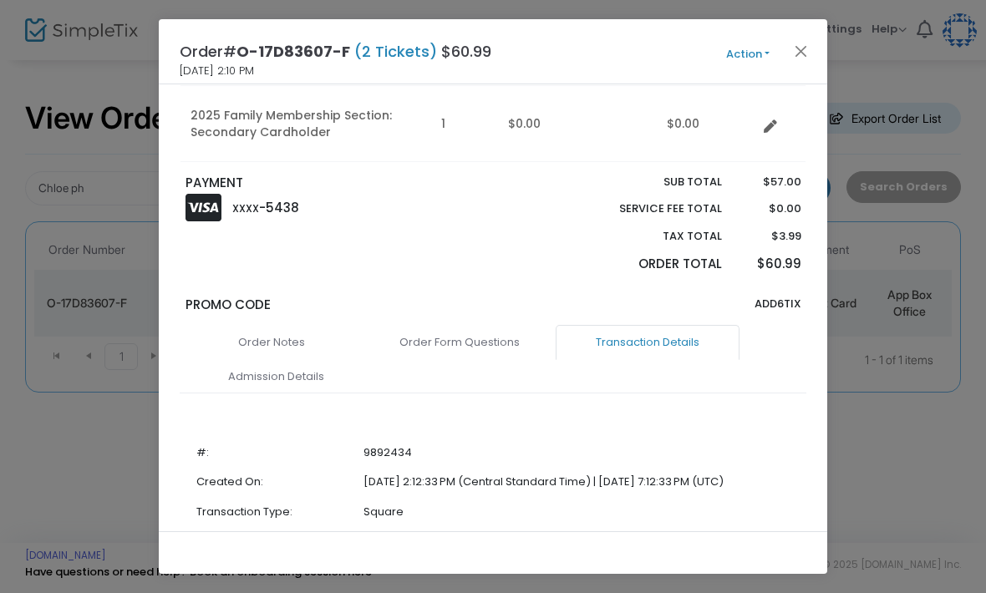
scroll to position [252, 0]
click at [306, 373] on link "Admission Details" at bounding box center [276, 377] width 184 height 35
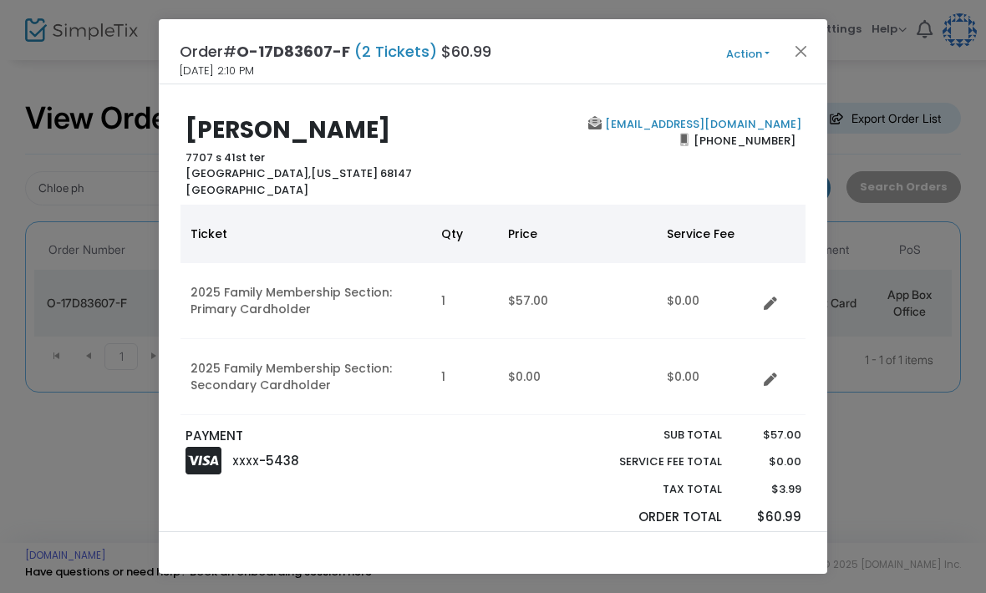
scroll to position [0, 0]
